Goal: Task Accomplishment & Management: Manage account settings

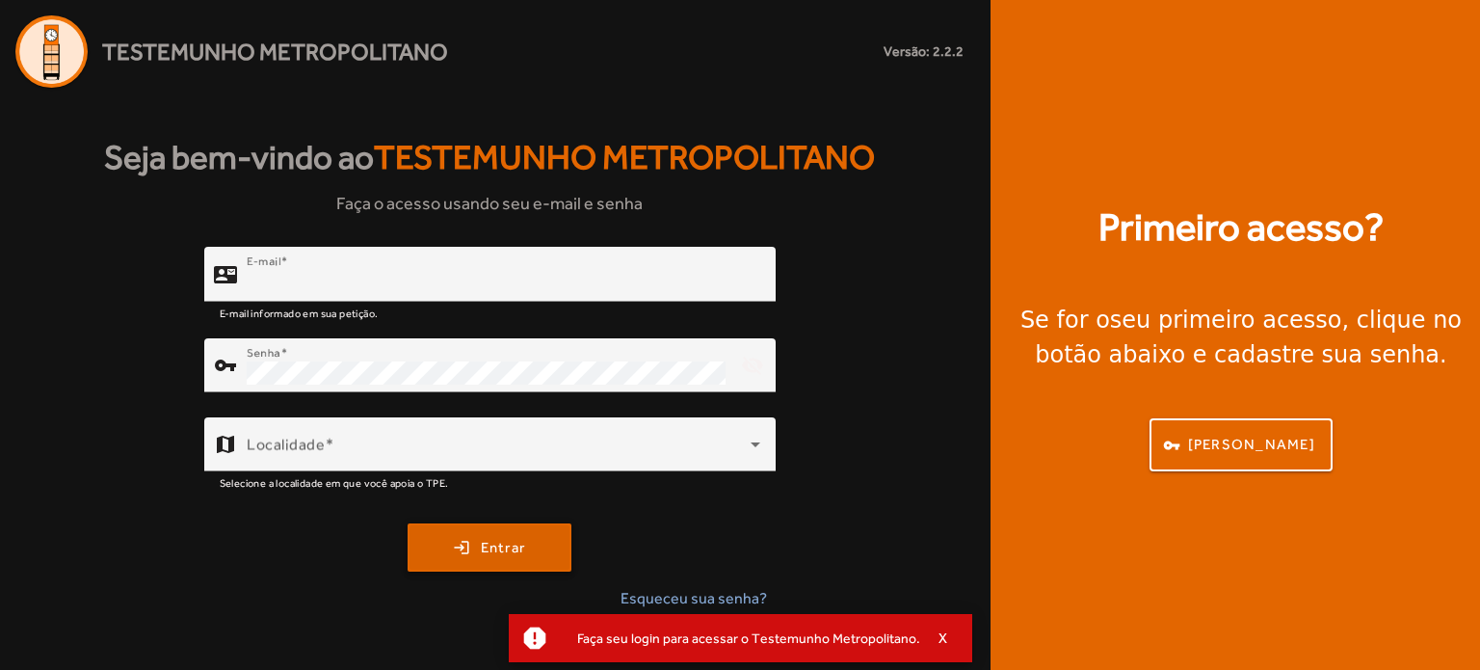
type input "**********"
click at [486, 542] on span "Entrar" at bounding box center [503, 548] width 45 height 22
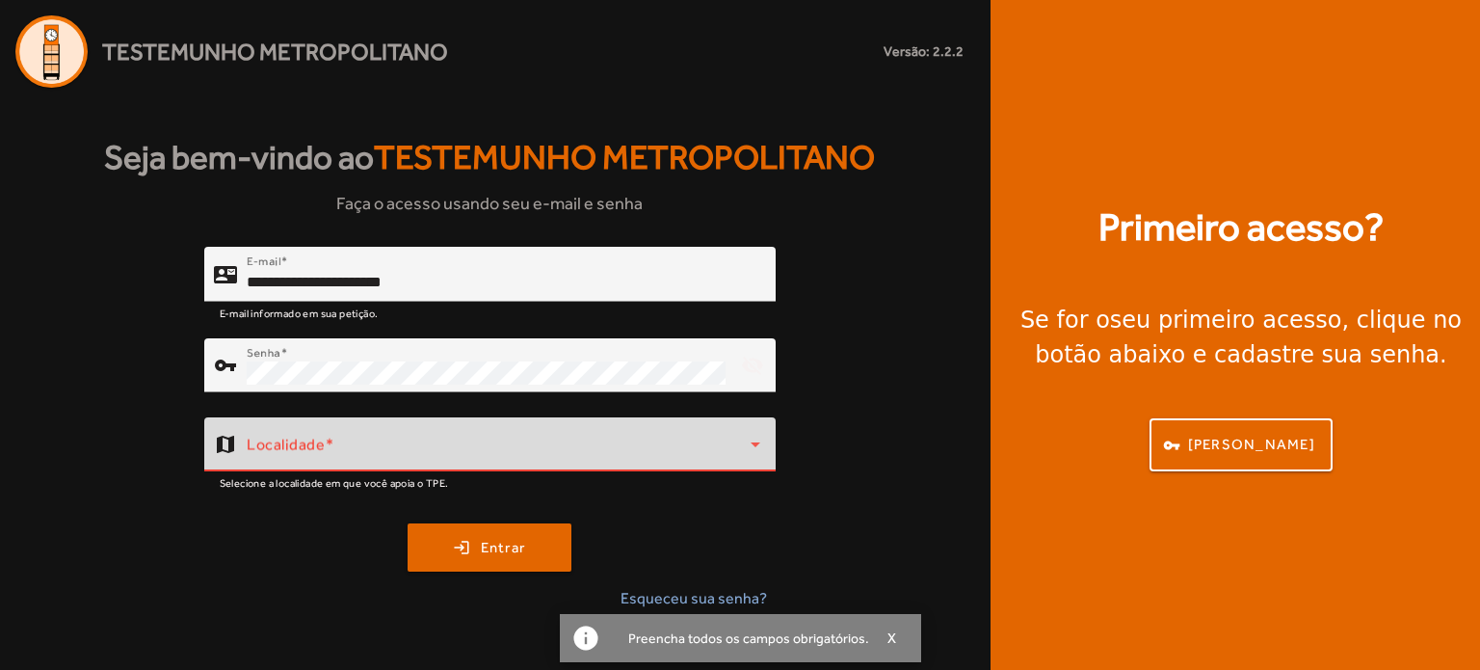
click at [522, 440] on span at bounding box center [499, 451] width 504 height 23
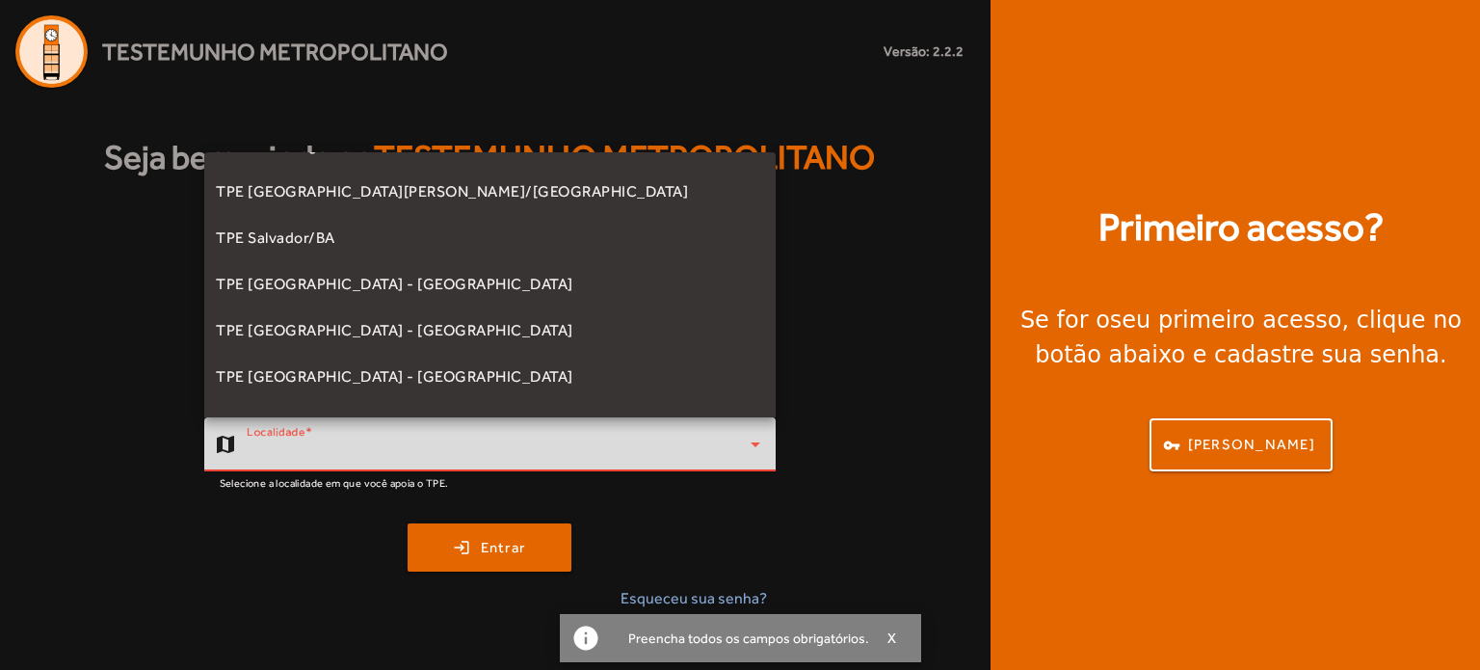
scroll to position [459, 0]
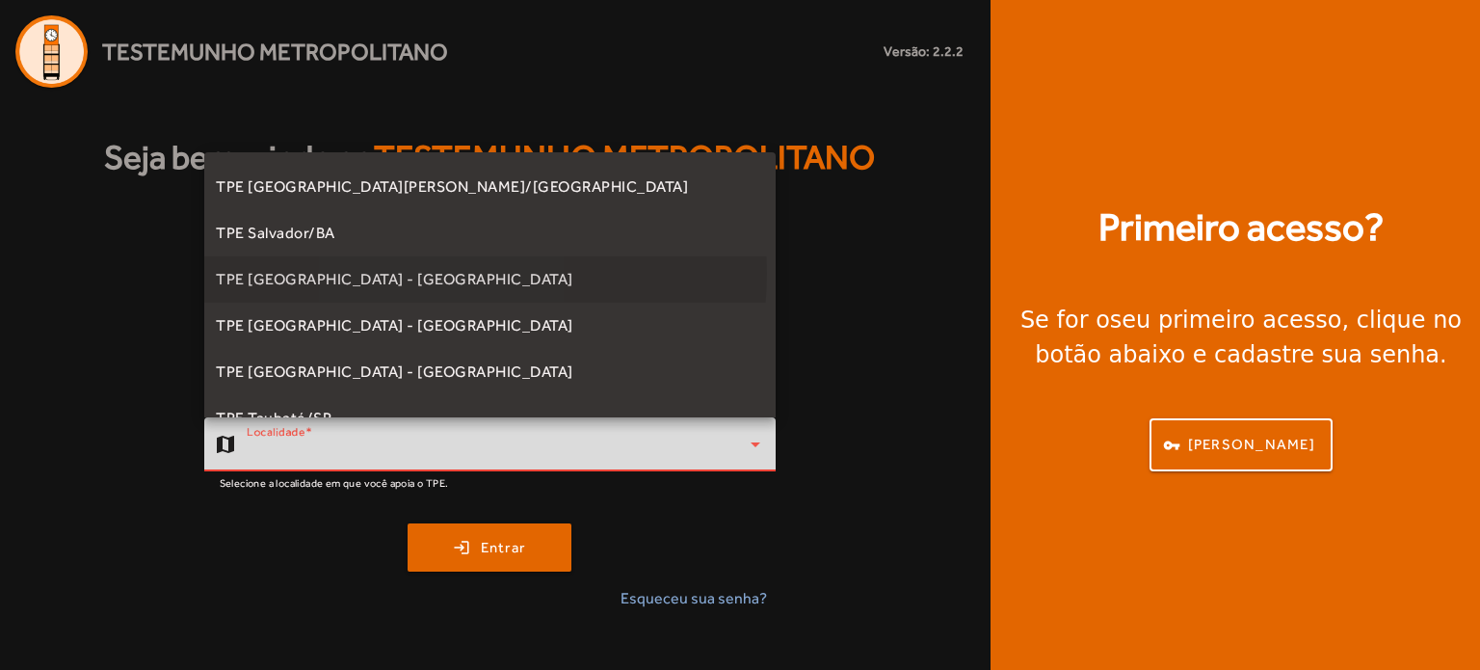
click at [420, 273] on mat-option "TPE [GEOGRAPHIC_DATA] - [GEOGRAPHIC_DATA]" at bounding box center [490, 279] width 572 height 46
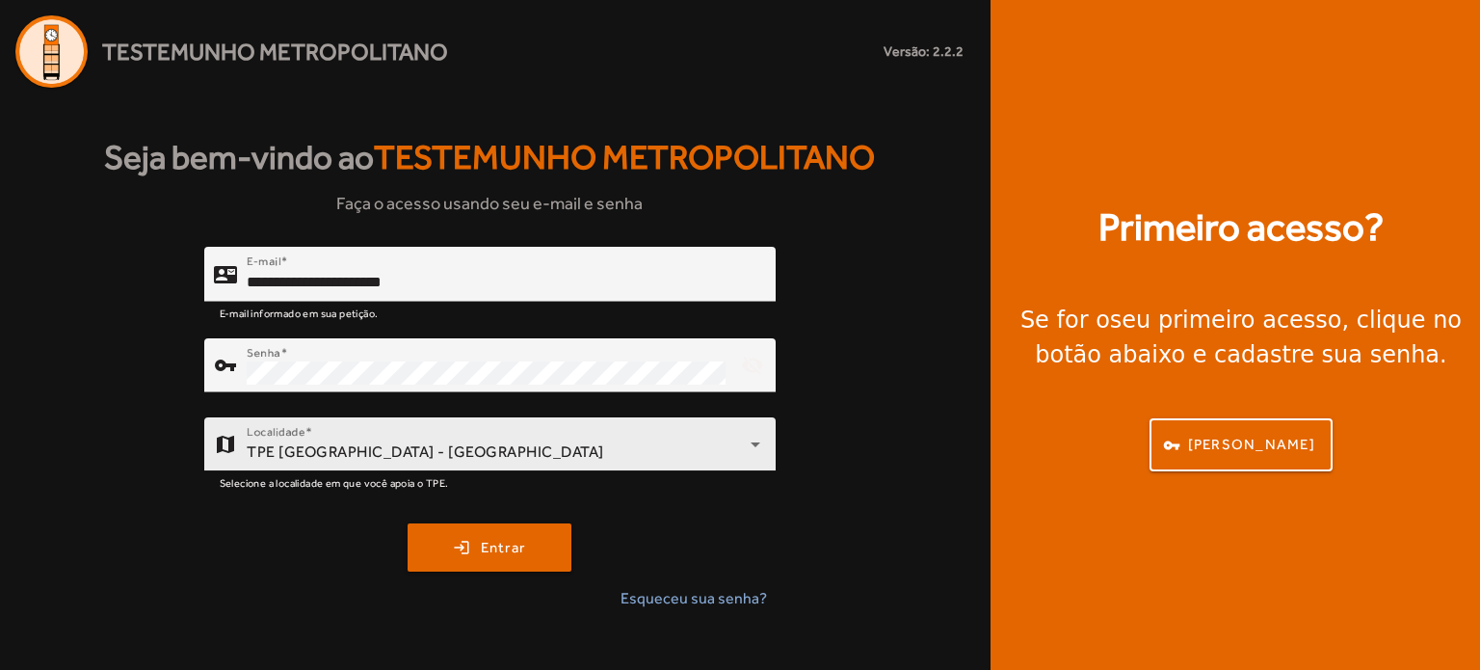
click at [425, 435] on div "Localidade TPE [GEOGRAPHIC_DATA] - [GEOGRAPHIC_DATA]" at bounding box center [504, 444] width 514 height 54
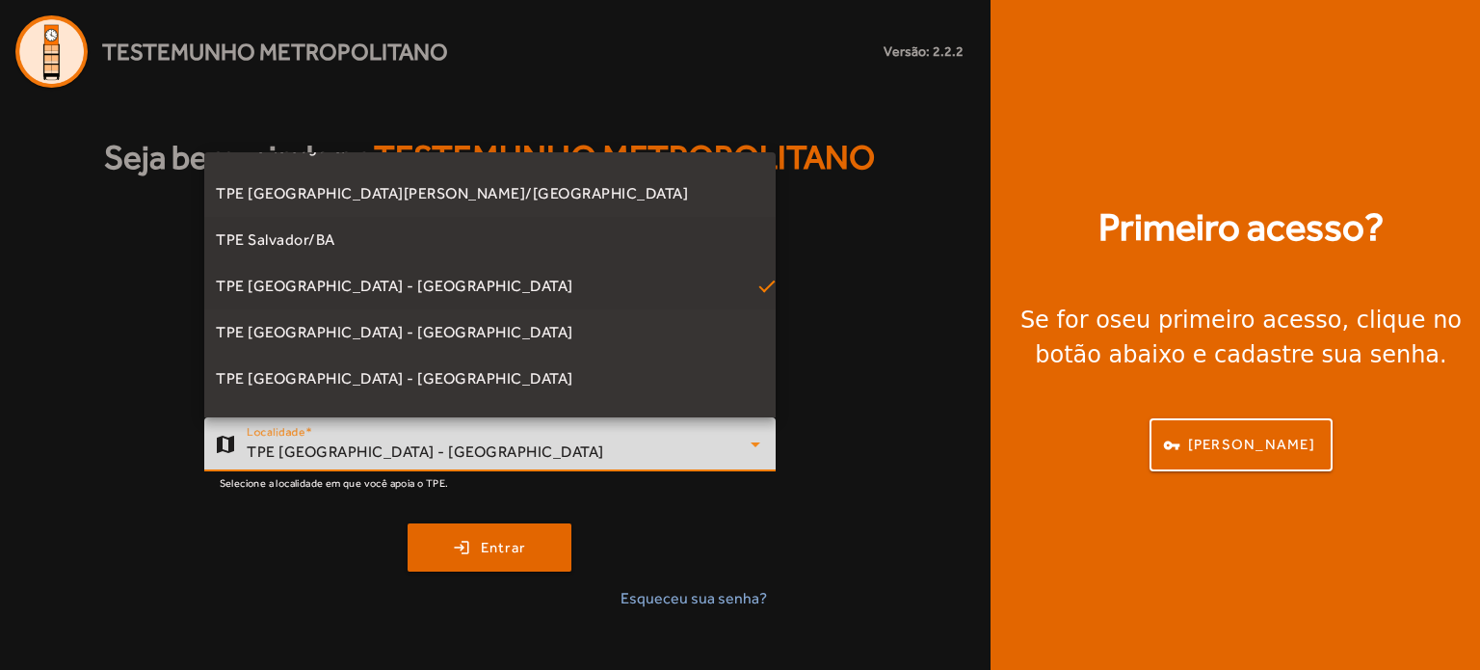
scroll to position [463, 0]
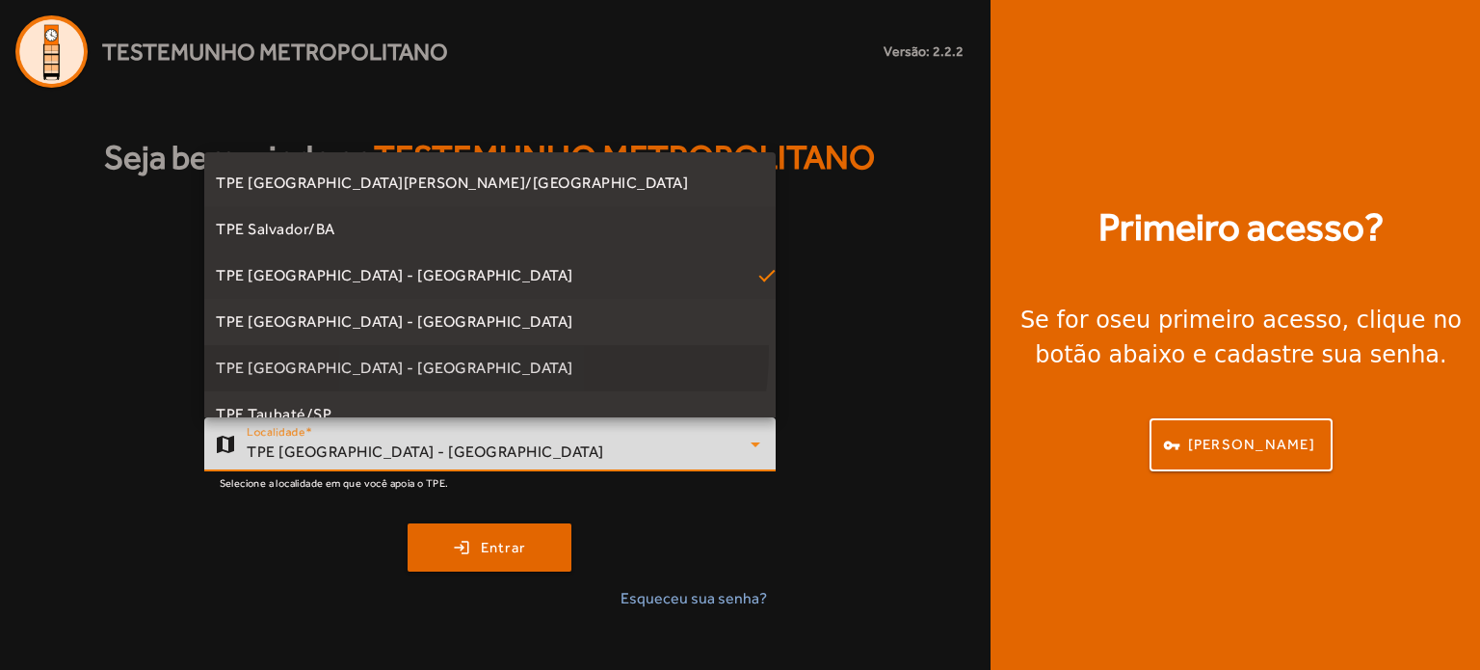
click at [431, 349] on mat-option "TPE [GEOGRAPHIC_DATA] - [GEOGRAPHIC_DATA]" at bounding box center [490, 368] width 572 height 46
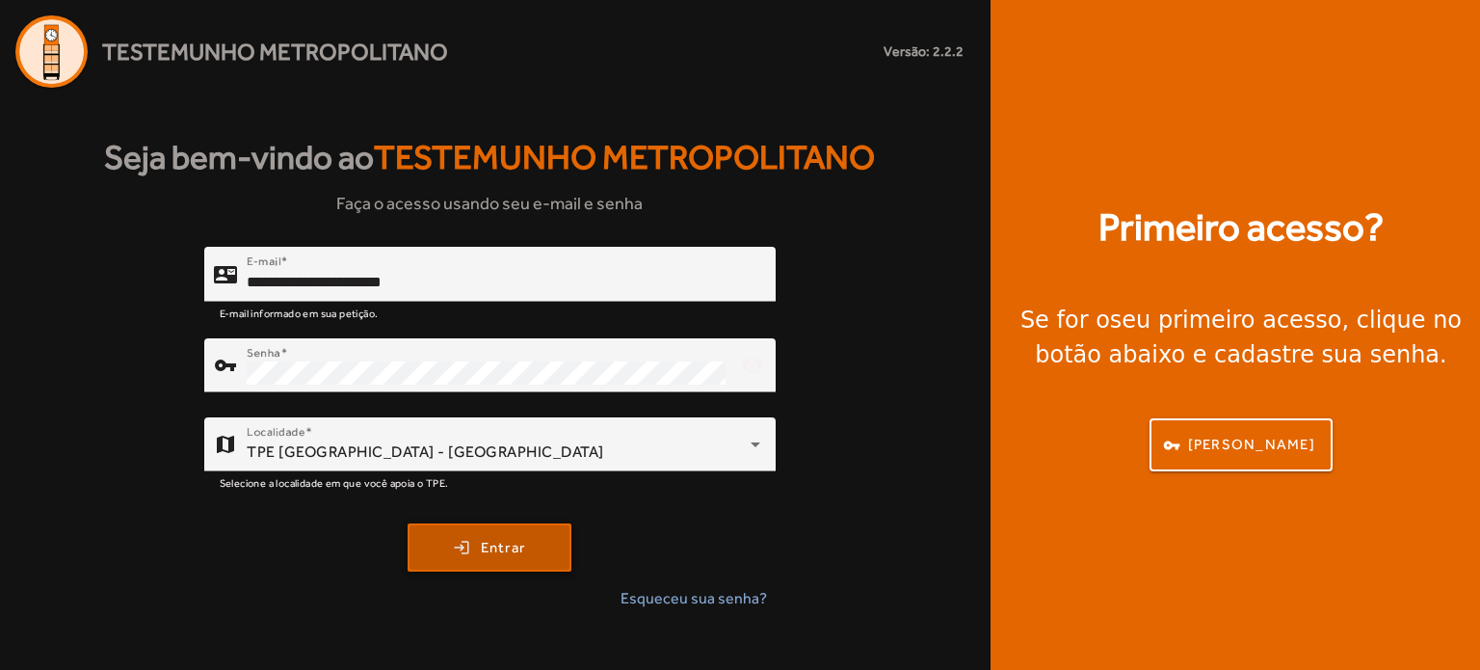
click at [481, 547] on span "Entrar" at bounding box center [503, 548] width 45 height 22
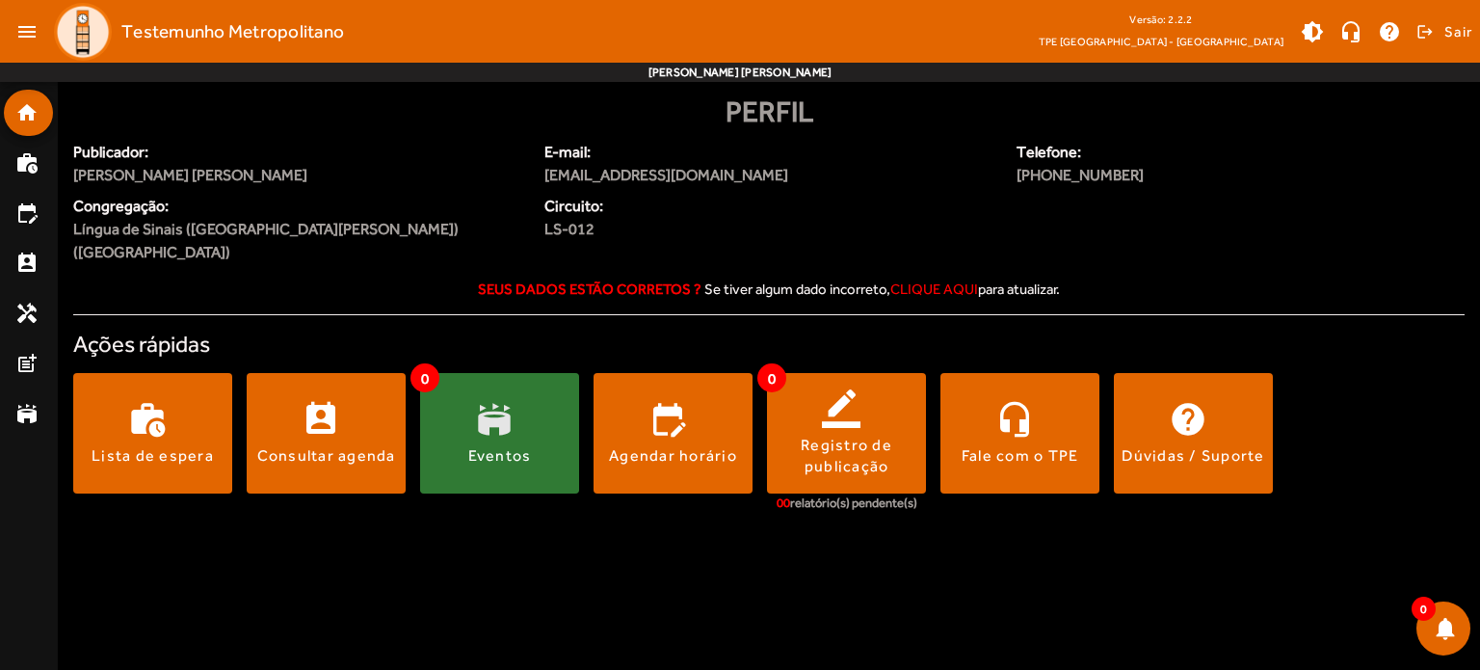
click at [519, 445] on div "Eventos" at bounding box center [500, 455] width 64 height 21
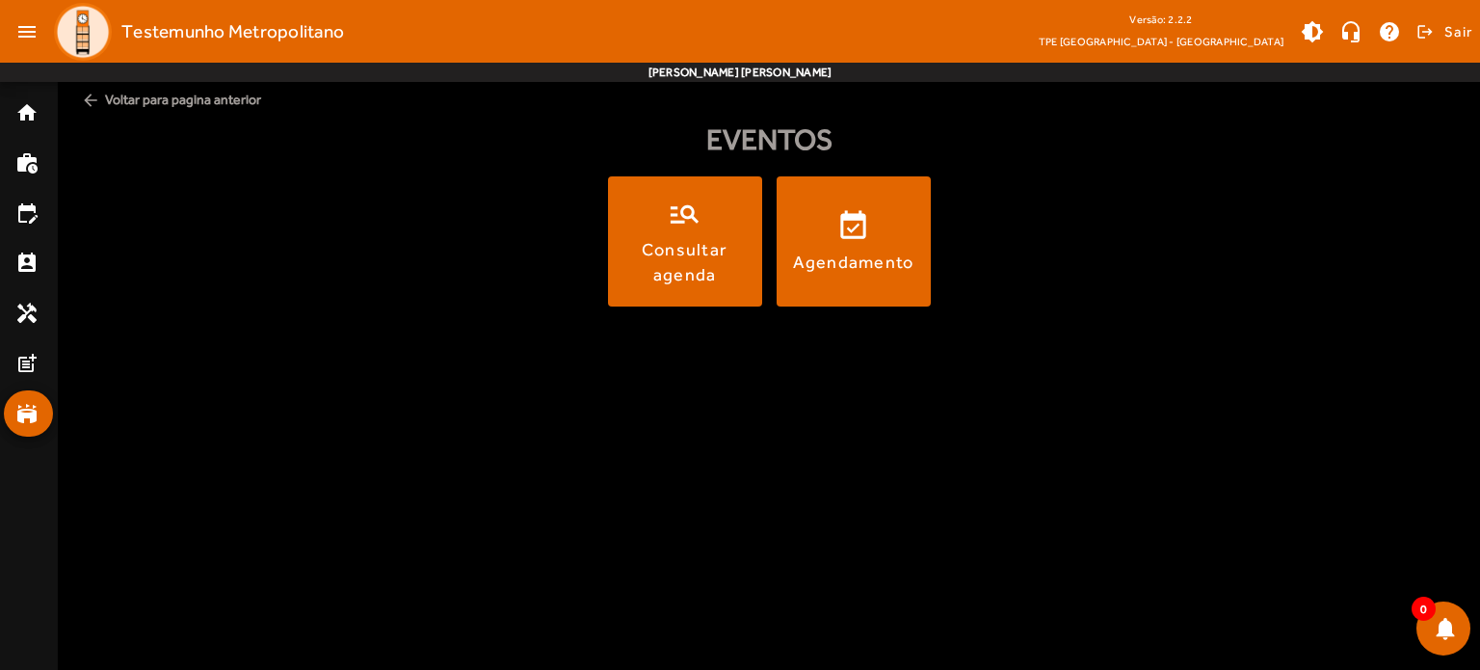
click at [83, 40] on img at bounding box center [83, 32] width 58 height 58
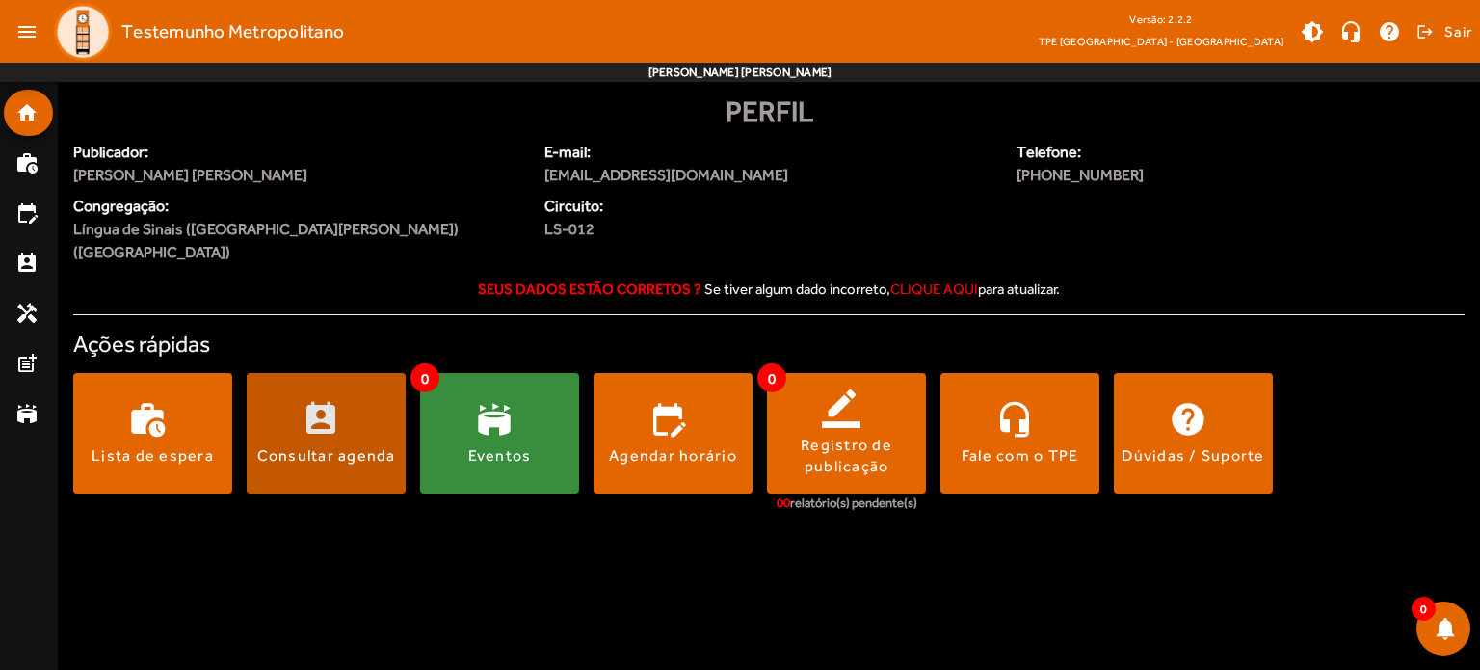
click at [372, 411] on span at bounding box center [326, 434] width 159 height 46
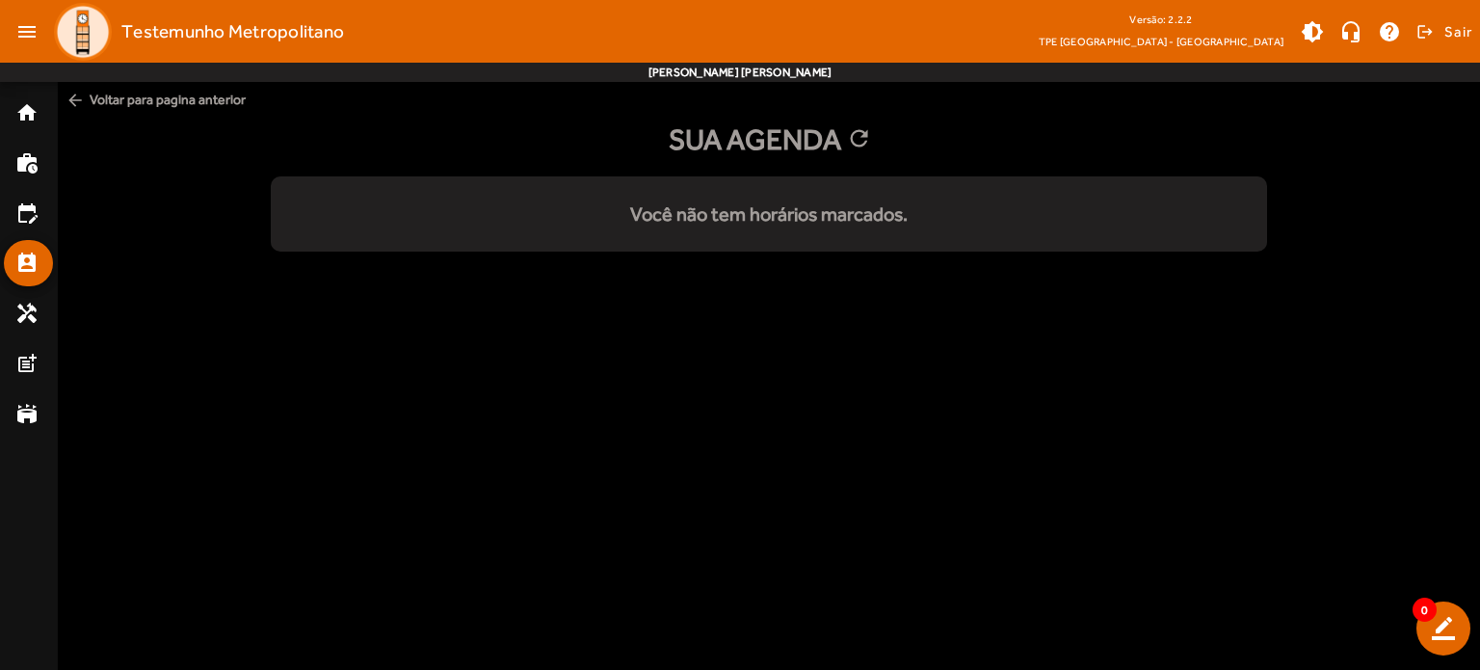
click at [77, 97] on mat-icon "arrow_back" at bounding box center [75, 100] width 19 height 19
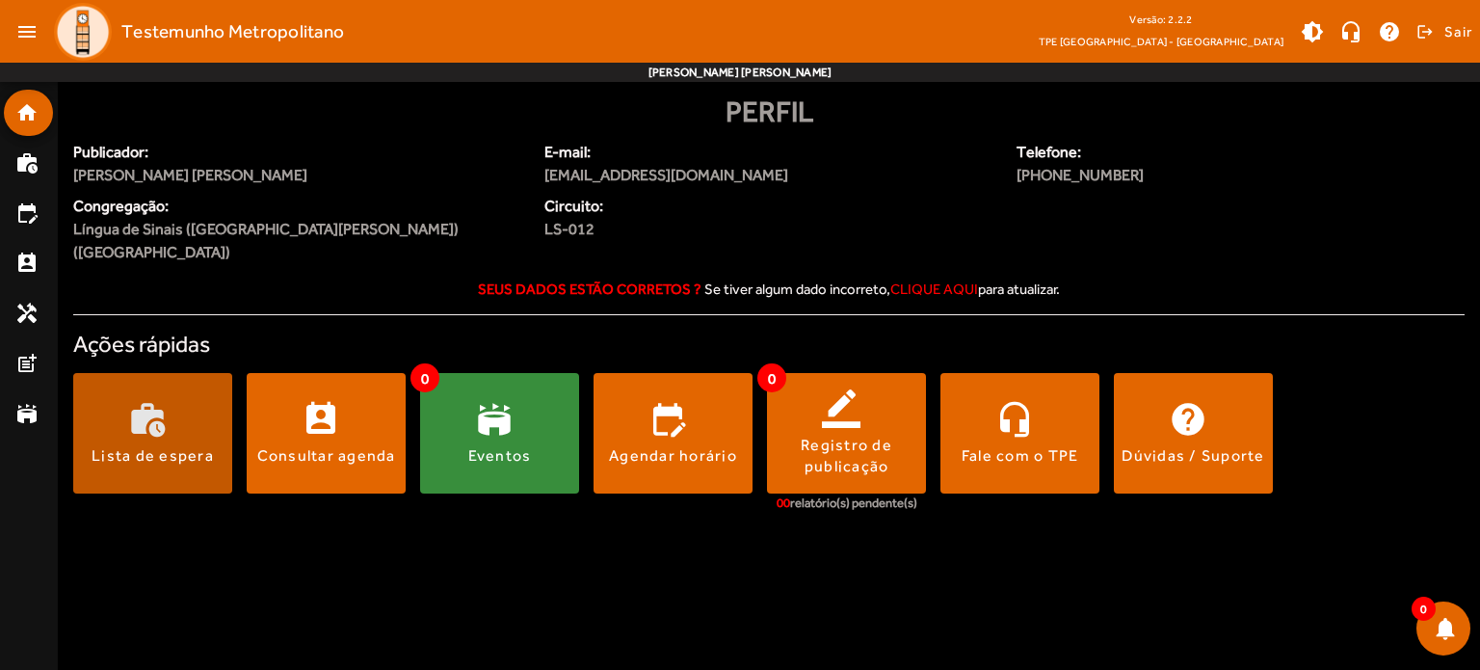
click at [164, 411] on span at bounding box center [152, 434] width 159 height 46
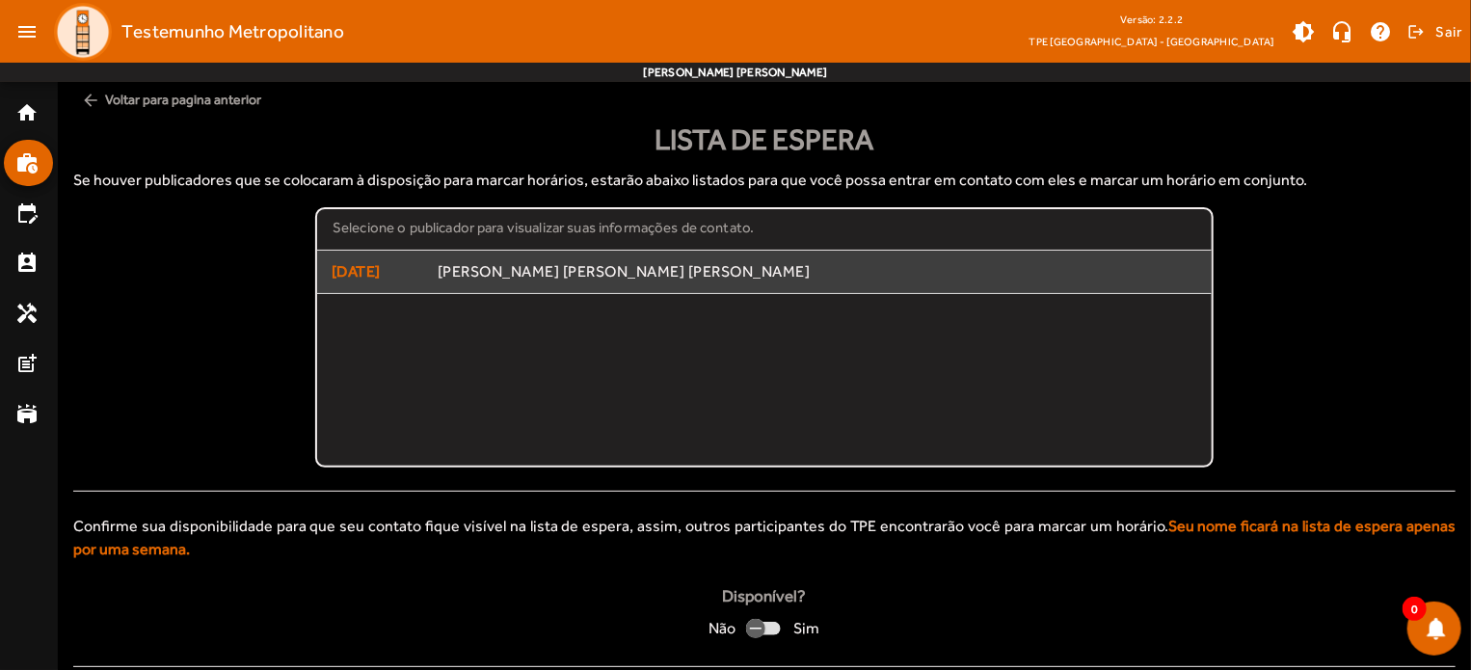
click at [504, 272] on span "[PERSON_NAME] [PERSON_NAME] [PERSON_NAME]" at bounding box center [818, 272] width 760 height 20
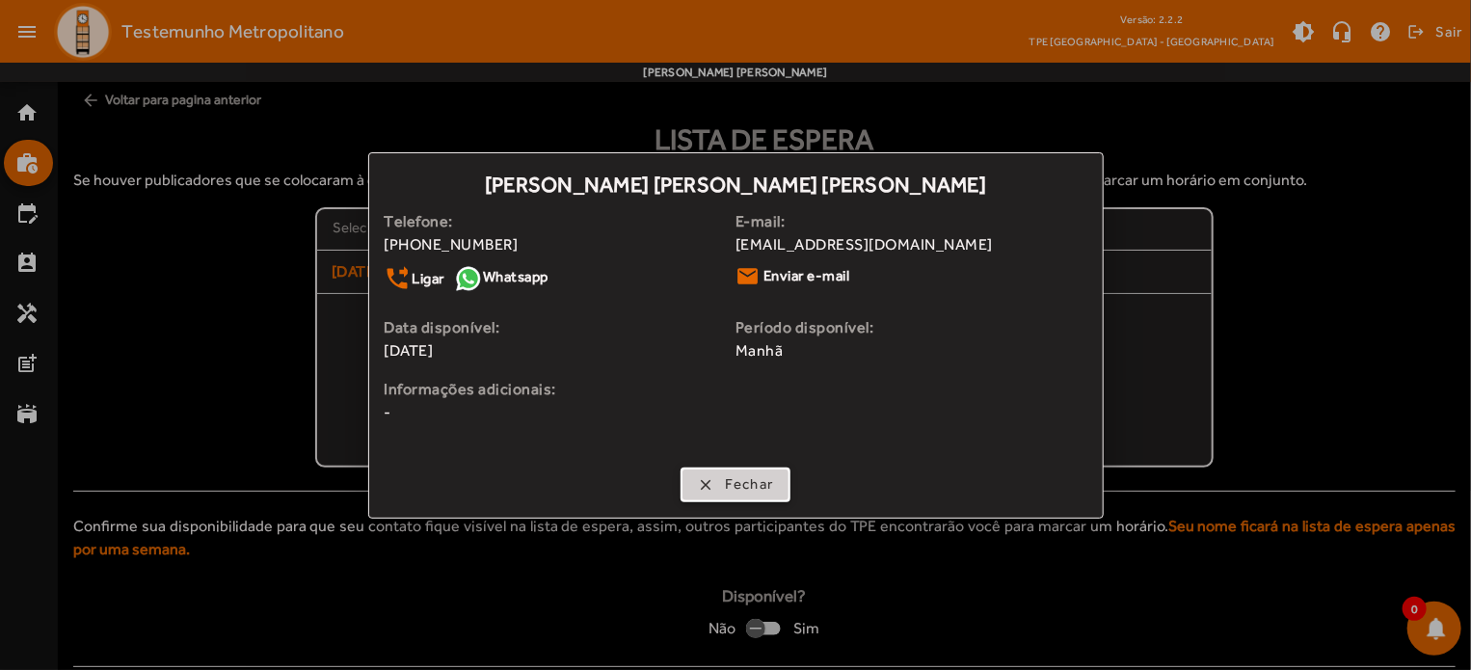
click at [705, 486] on span "button" at bounding box center [735, 485] width 107 height 46
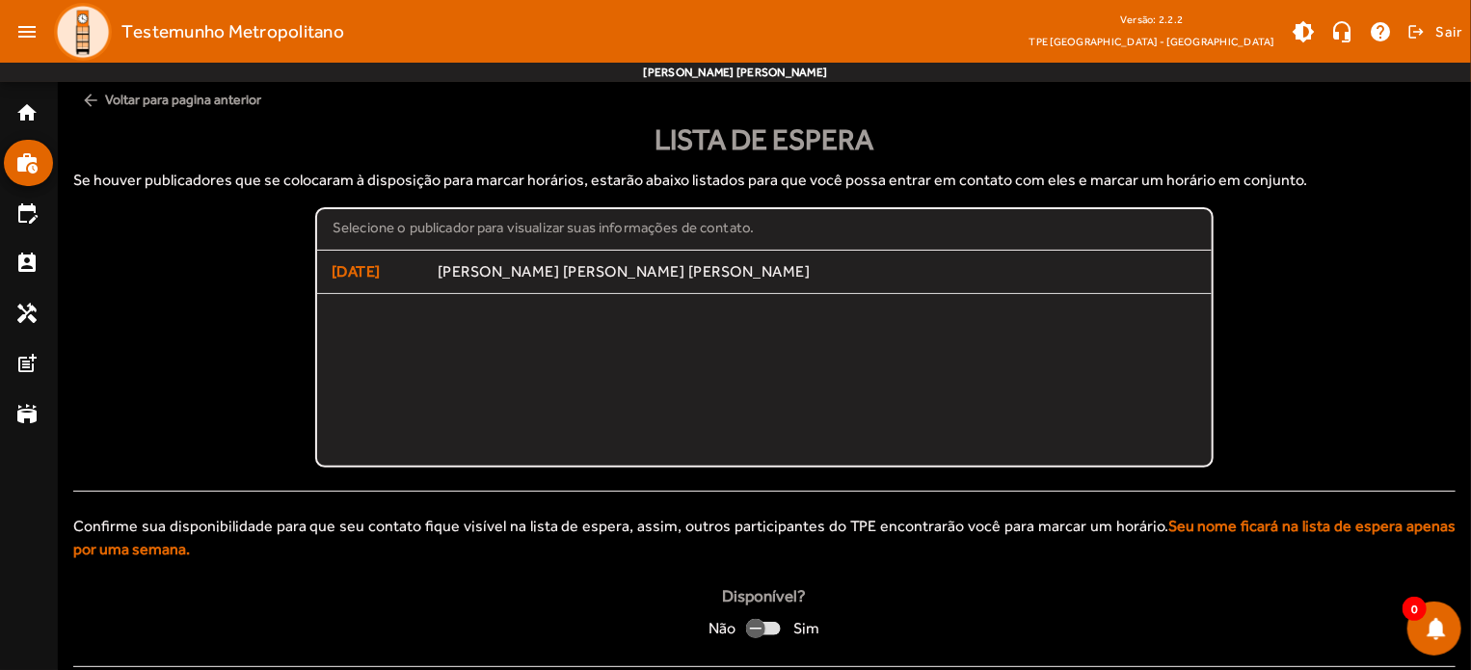
click at [92, 95] on mat-icon "arrow_back" at bounding box center [90, 100] width 19 height 19
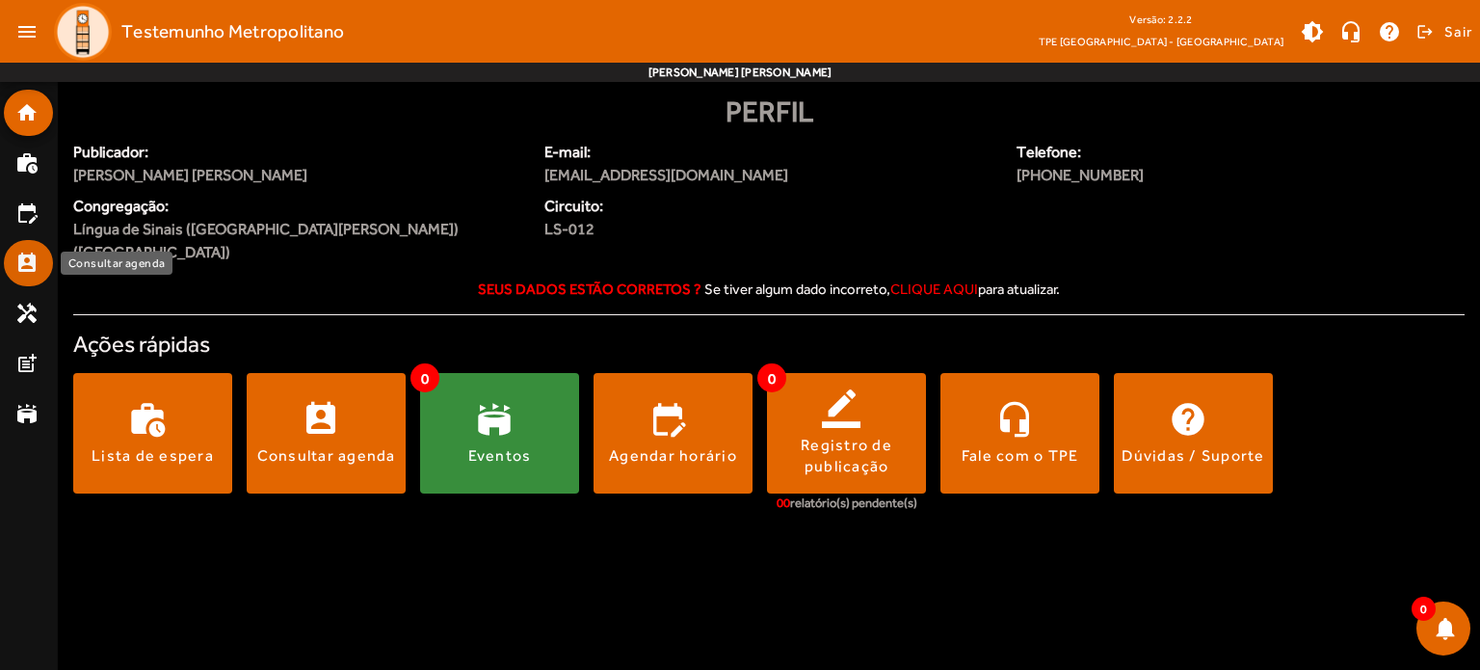
click at [28, 265] on mat-icon "perm_contact_calendar" at bounding box center [26, 263] width 23 height 23
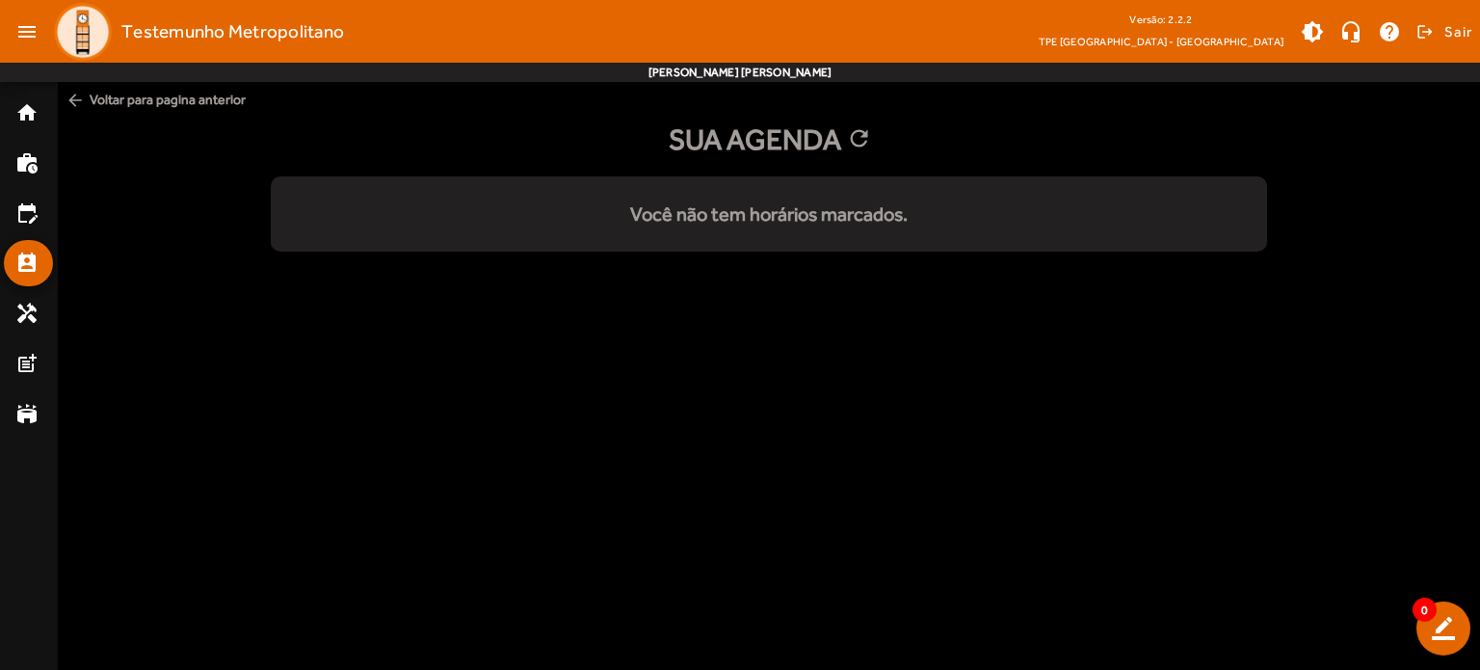
click at [71, 111] on span "arrow_back Voltar para pagina anterior" at bounding box center [769, 100] width 1423 height 36
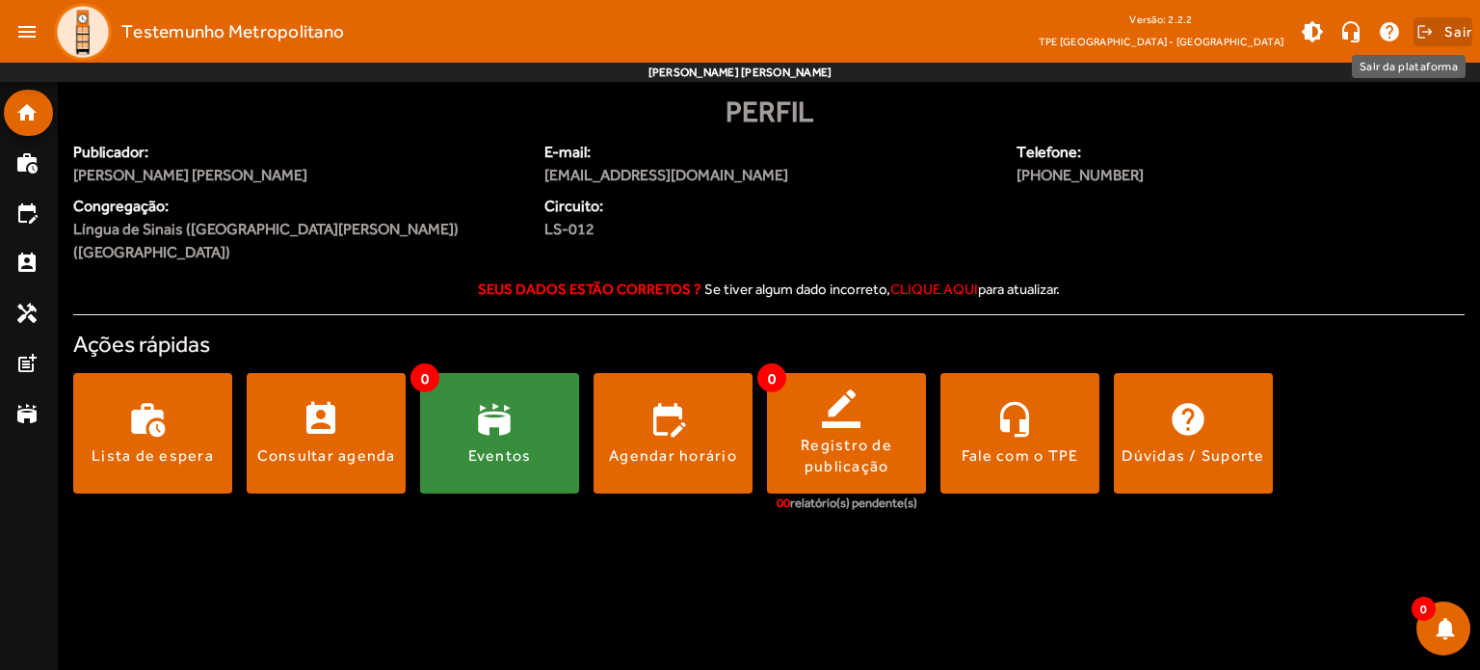
click at [1445, 30] on span "Sair" at bounding box center [1459, 31] width 28 height 31
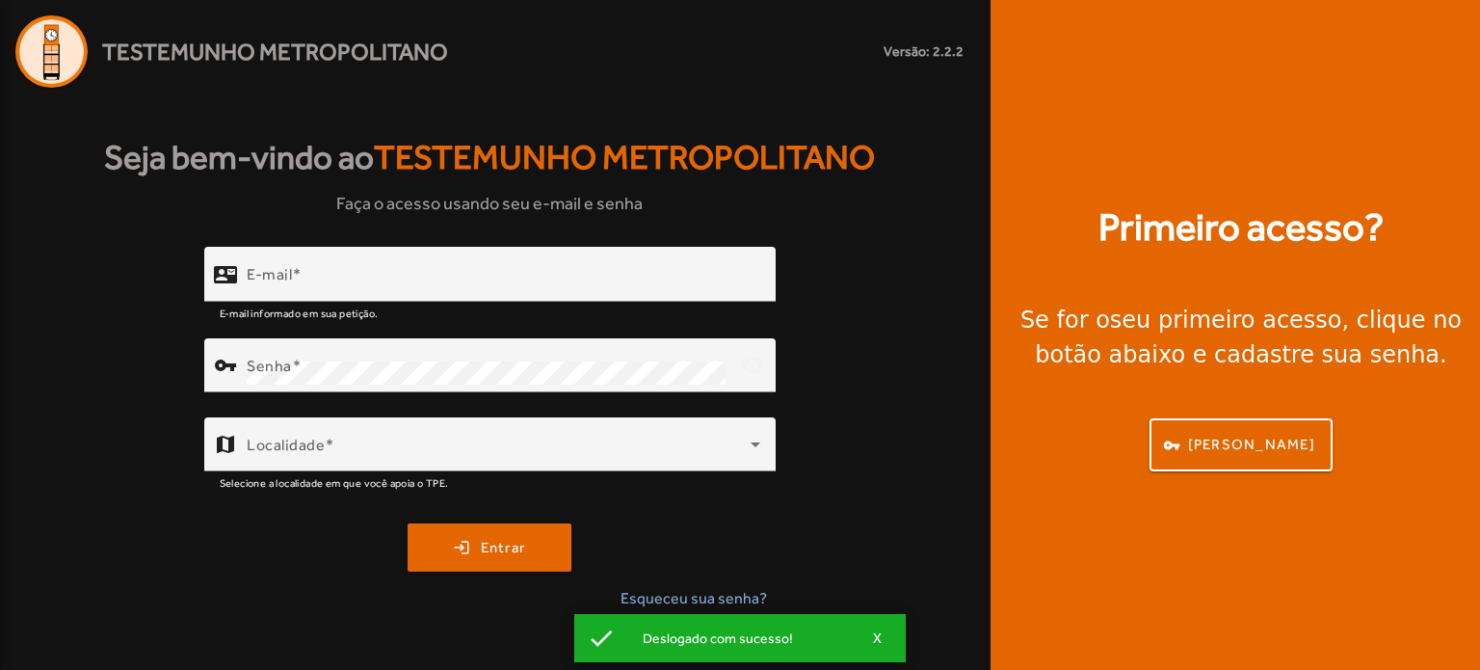
type input "**********"
